Goal: Download file/media

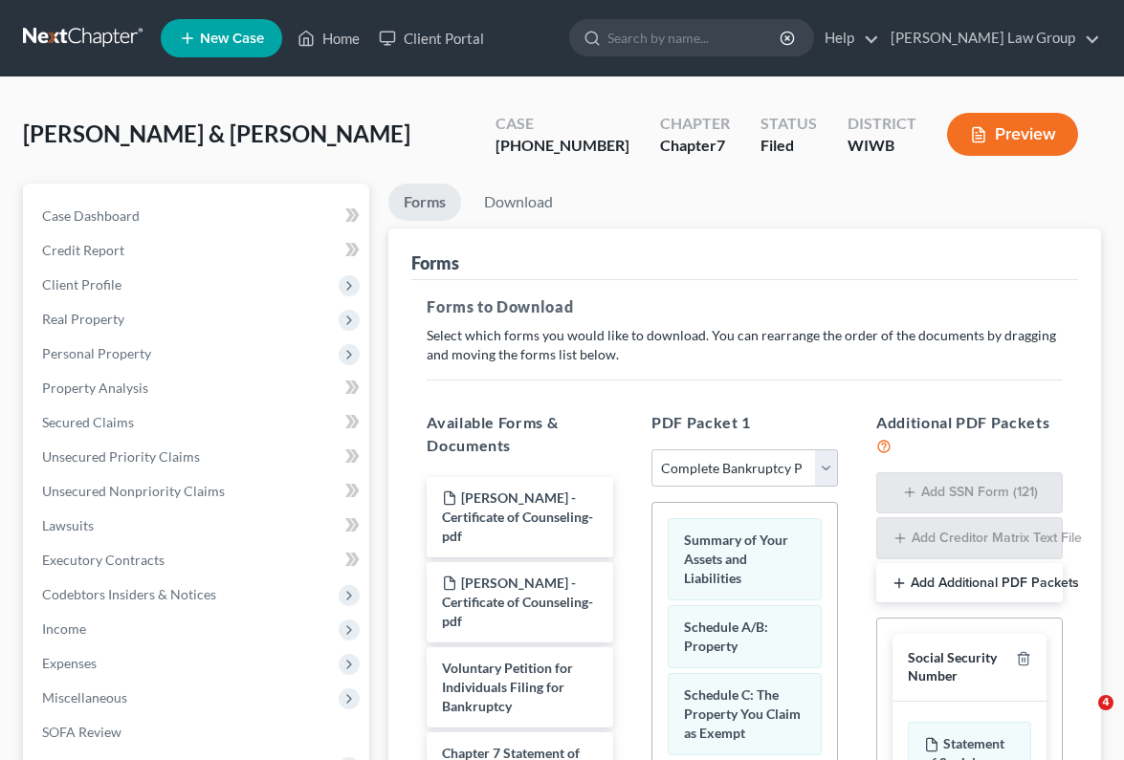
select select "0"
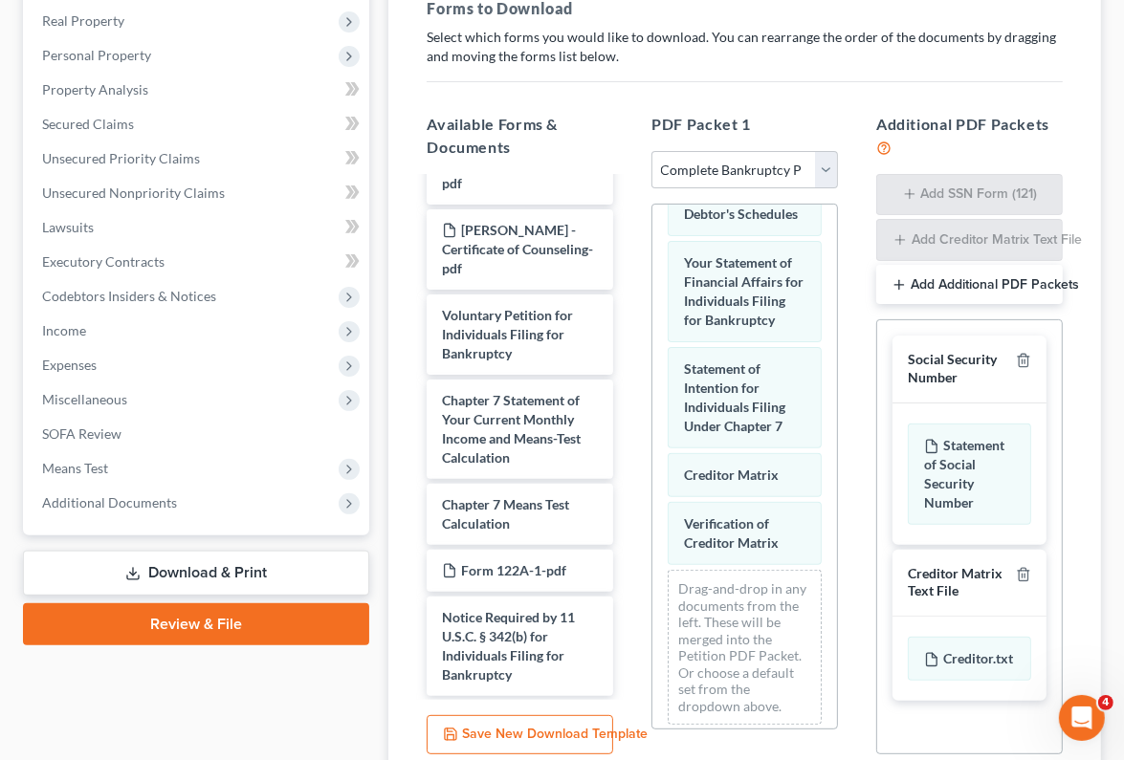
scroll to position [938, 0]
click at [1028, 342] on div "Social Security Number" at bounding box center [969, 369] width 154 height 67
click at [1021, 357] on icon "button" at bounding box center [1023, 360] width 15 height 15
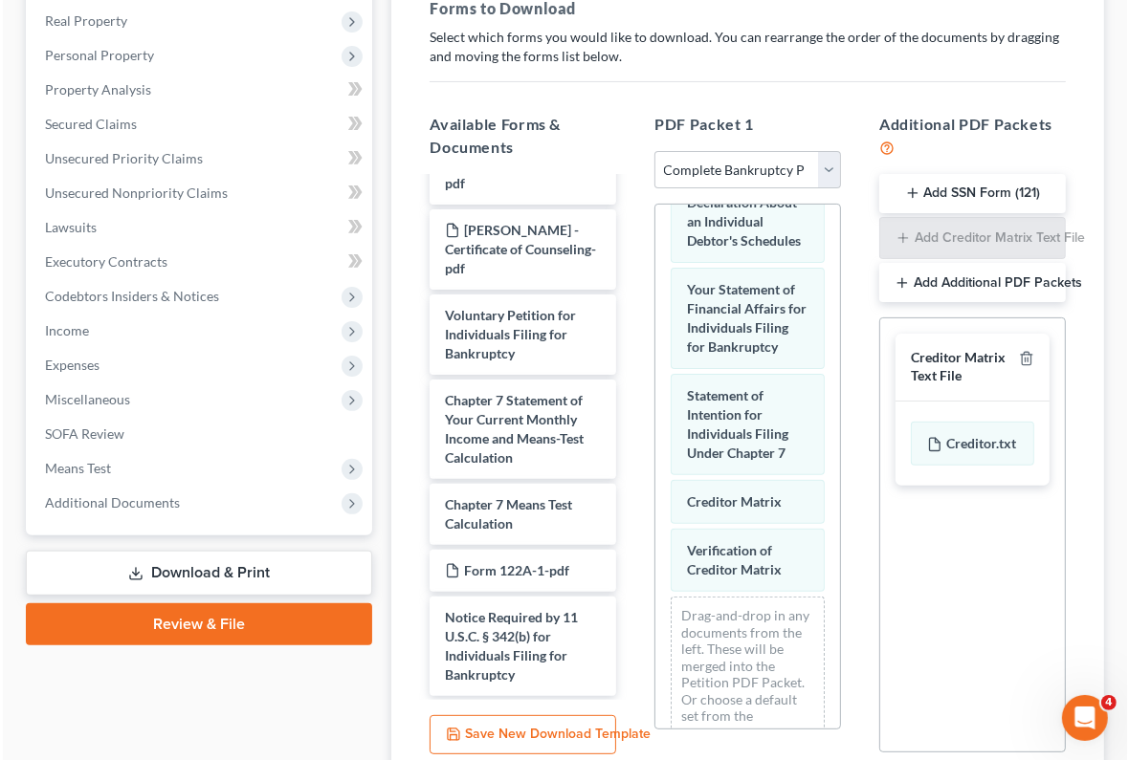
scroll to position [999, 0]
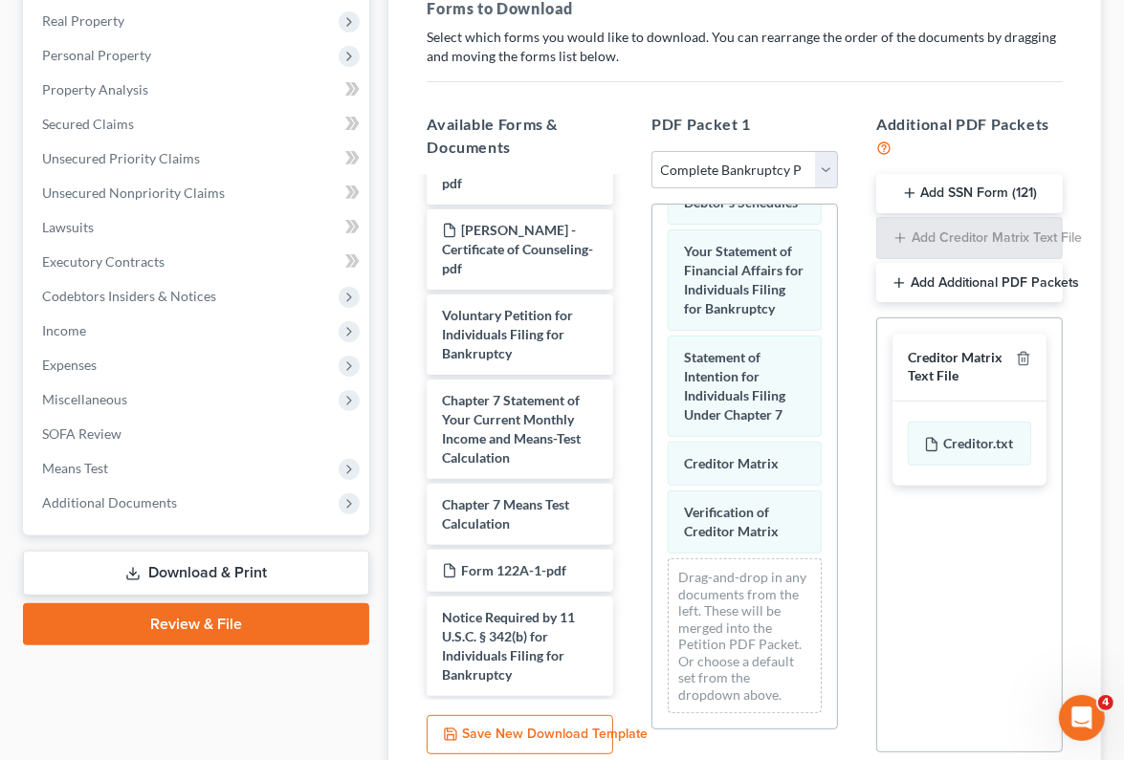
click at [287, 571] on link "Download & Print" at bounding box center [196, 573] width 346 height 45
click at [207, 574] on link "Download & Print" at bounding box center [196, 573] width 346 height 45
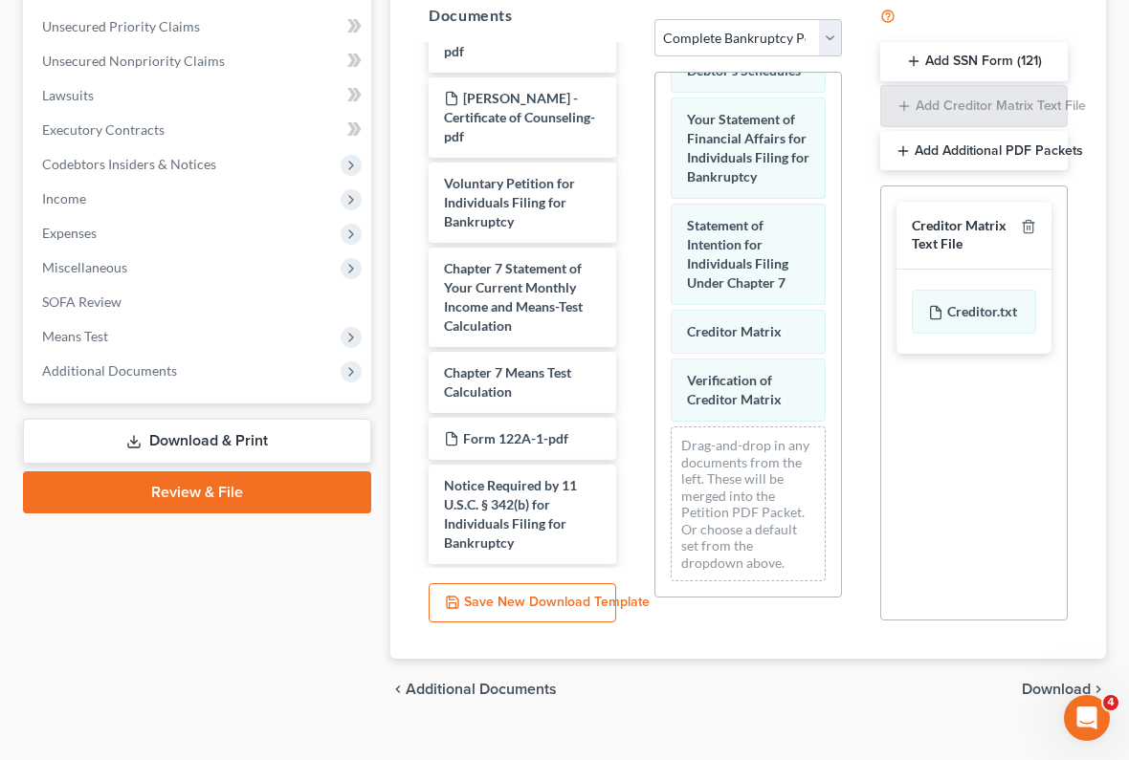
scroll to position [461, 0]
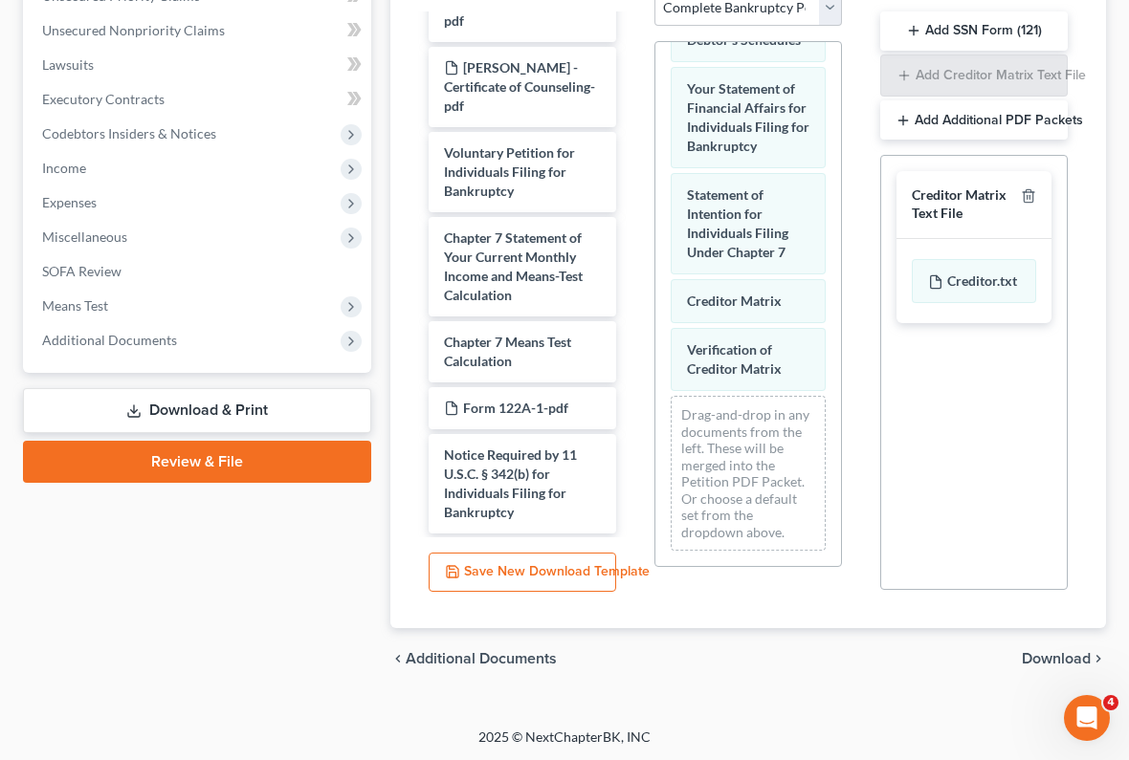
click at [1048, 659] on span "Download" at bounding box center [1055, 658] width 69 height 15
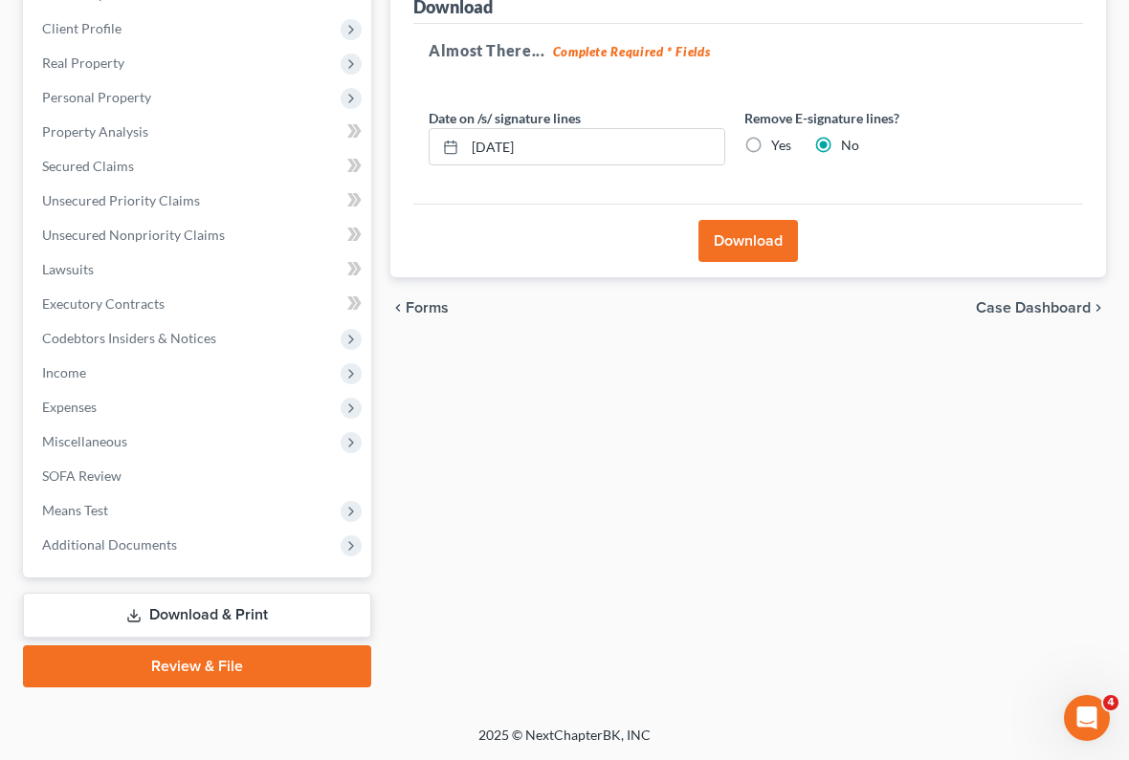
scroll to position [254, 0]
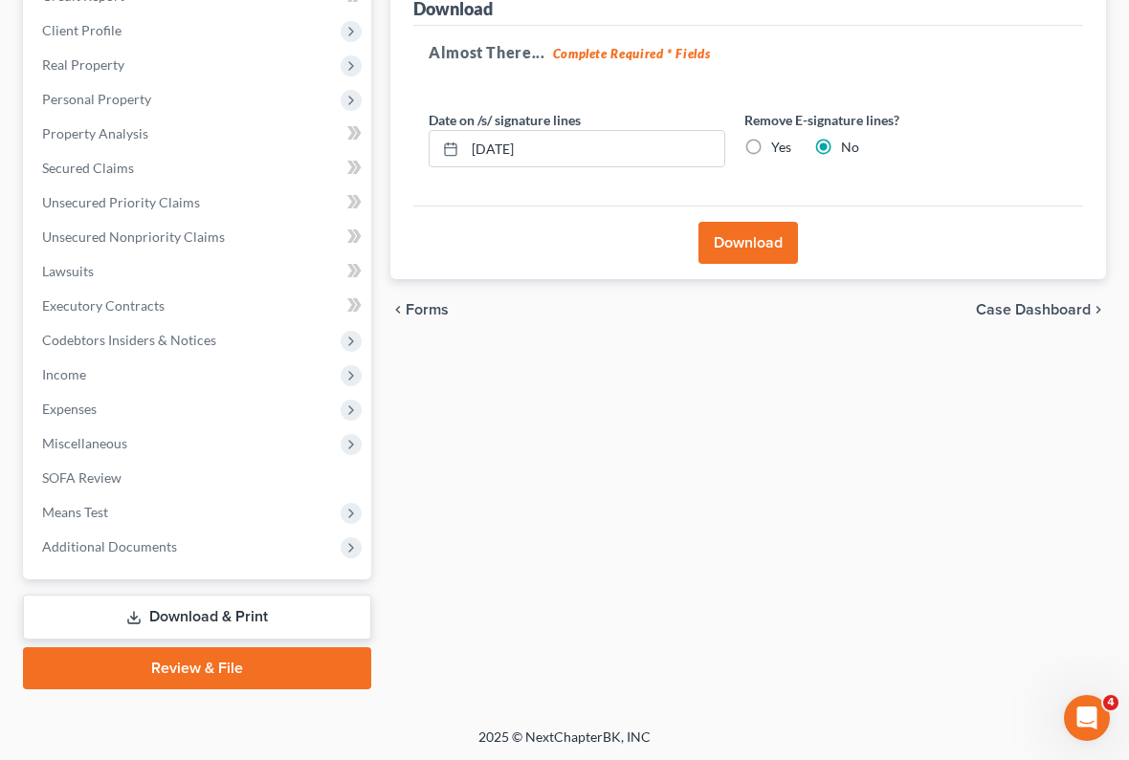
click at [757, 242] on button "Download" at bounding box center [747, 243] width 99 height 42
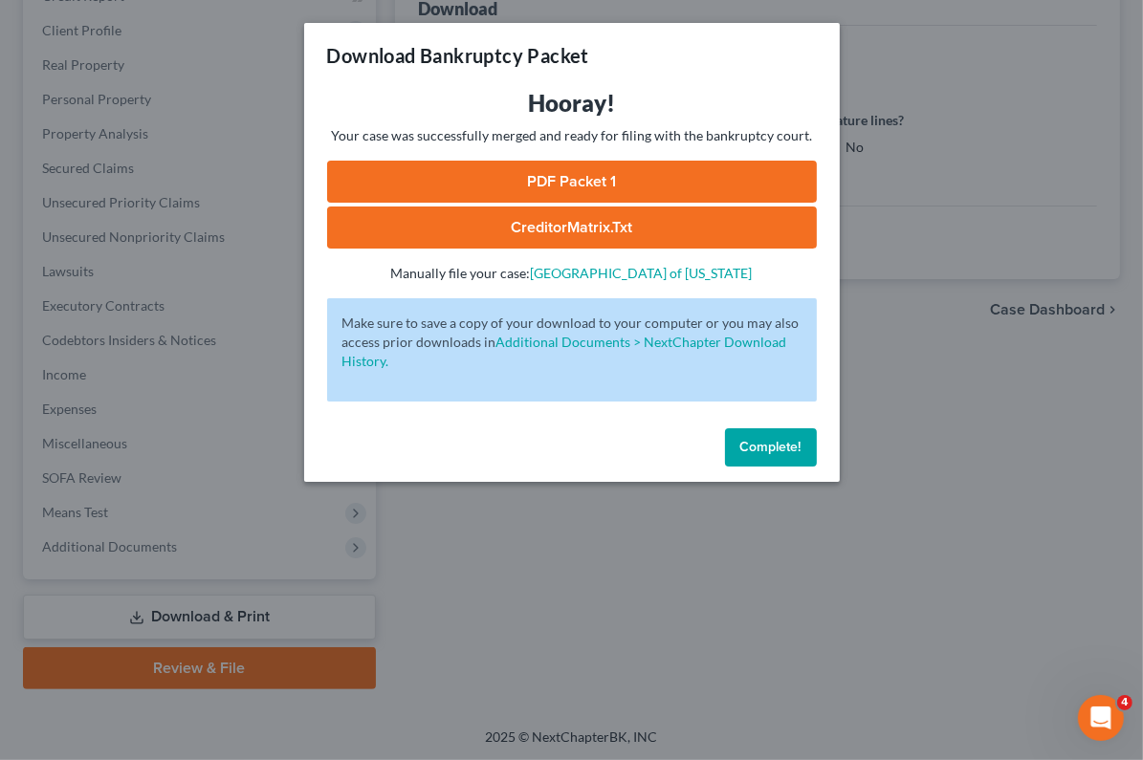
click at [622, 178] on link "PDF Packet 1" at bounding box center [572, 182] width 490 height 42
click at [539, 223] on link "CreditorMatrix.txt" at bounding box center [572, 228] width 490 height 42
click at [597, 567] on div "Download Bankruptcy Packet Hooray! Your case was successfully merged and ready …" at bounding box center [571, 380] width 1143 height 760
